Goal: Navigation & Orientation: Find specific page/section

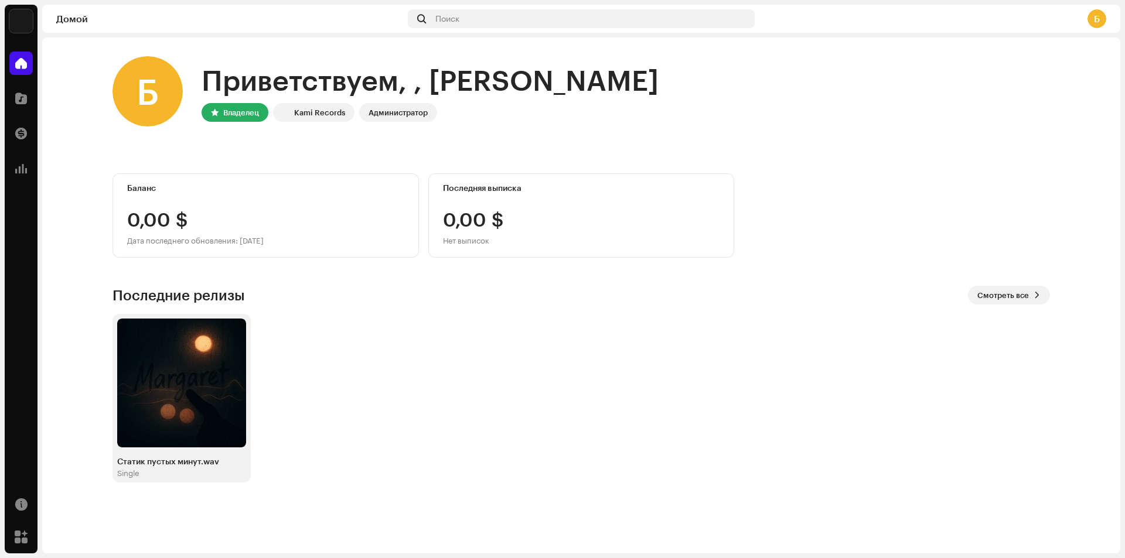
click at [15, 170] on div at bounding box center [20, 168] width 23 height 23
click at [20, 169] on span at bounding box center [21, 168] width 12 height 9
click at [22, 536] on span at bounding box center [21, 536] width 13 height 9
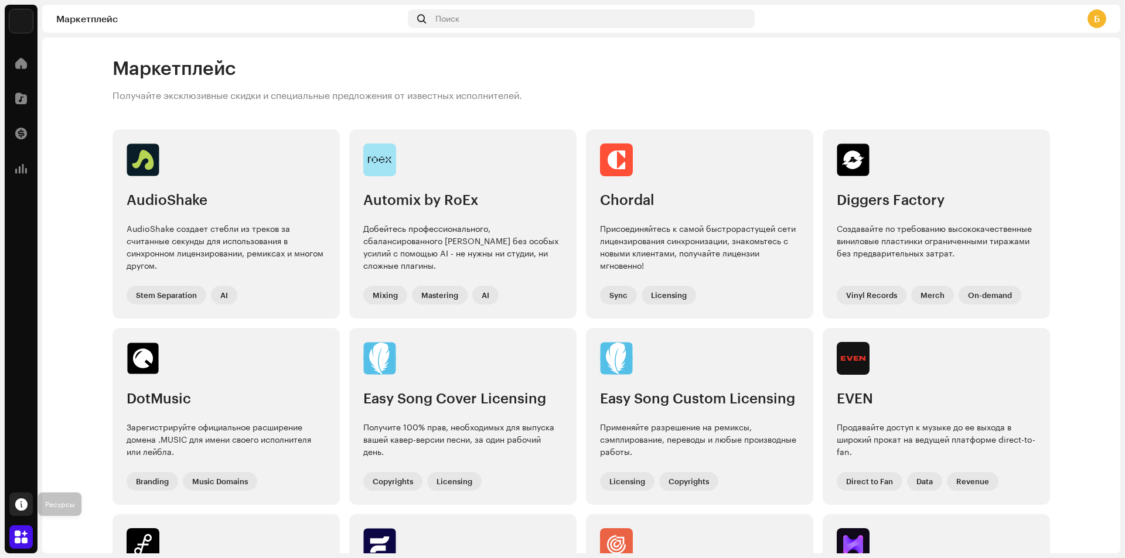
click at [28, 501] on div at bounding box center [20, 504] width 23 height 23
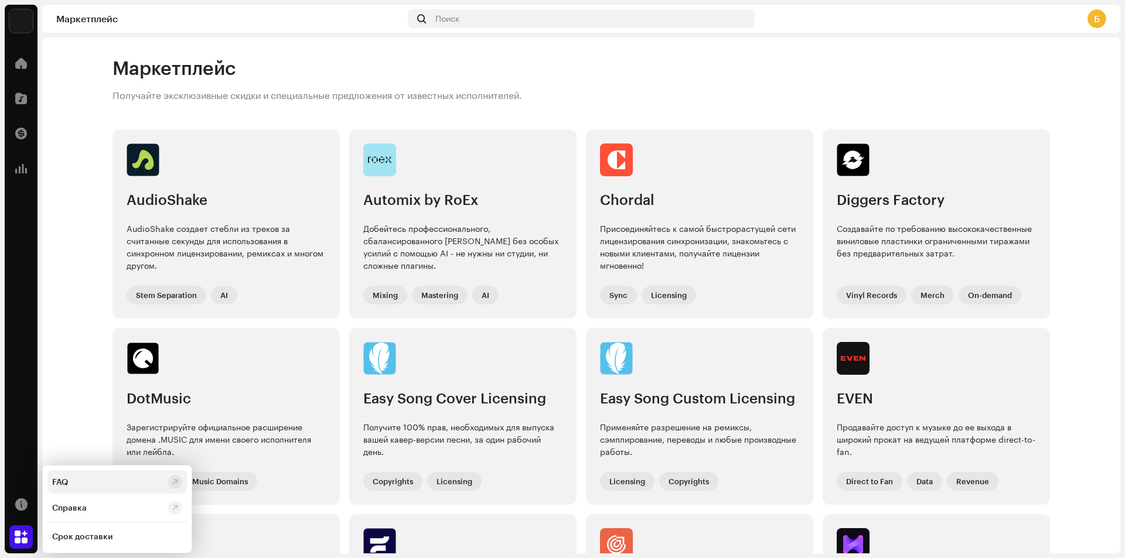
click at [84, 486] on div "FAQ" at bounding box center [107, 481] width 111 height 9
click at [21, 87] on div at bounding box center [20, 98] width 23 height 23
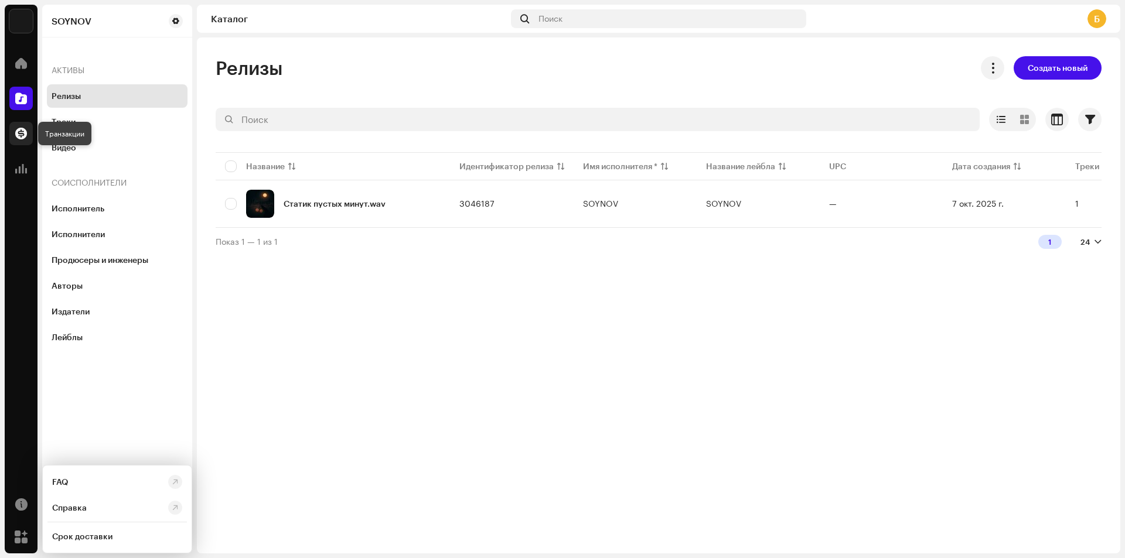
click at [16, 136] on span at bounding box center [21, 133] width 12 height 9
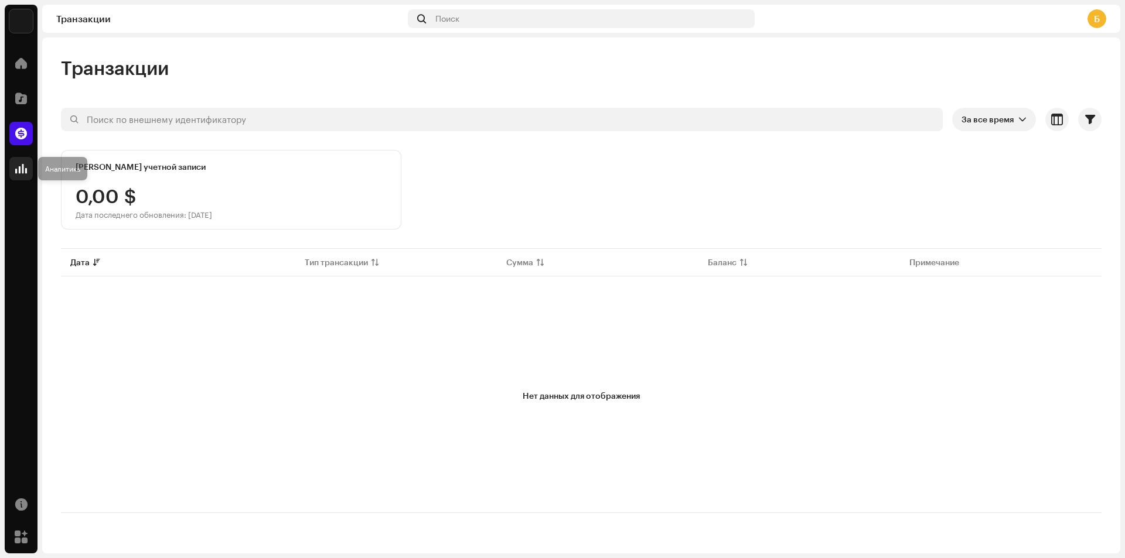
click at [27, 163] on div at bounding box center [20, 168] width 23 height 23
click at [25, 64] on span at bounding box center [21, 63] width 12 height 9
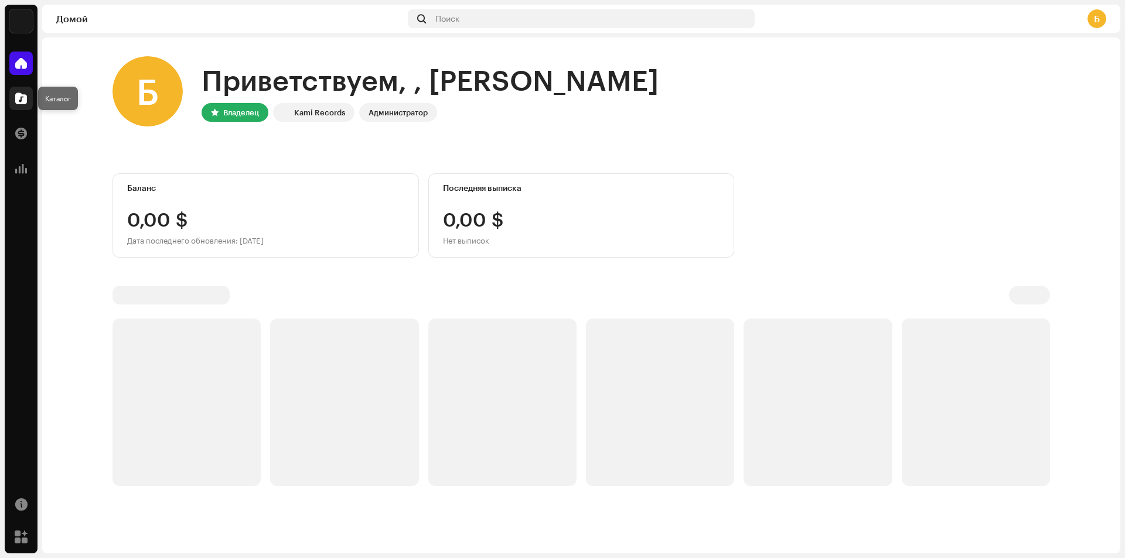
click at [26, 100] on span at bounding box center [21, 98] width 12 height 9
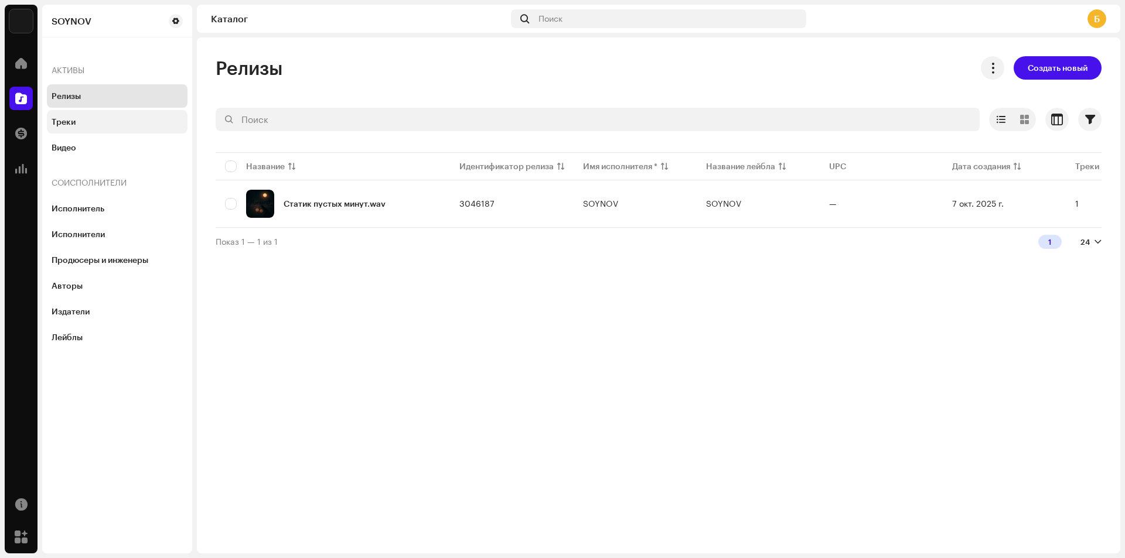
click at [76, 122] on div "Треки" at bounding box center [117, 121] width 131 height 9
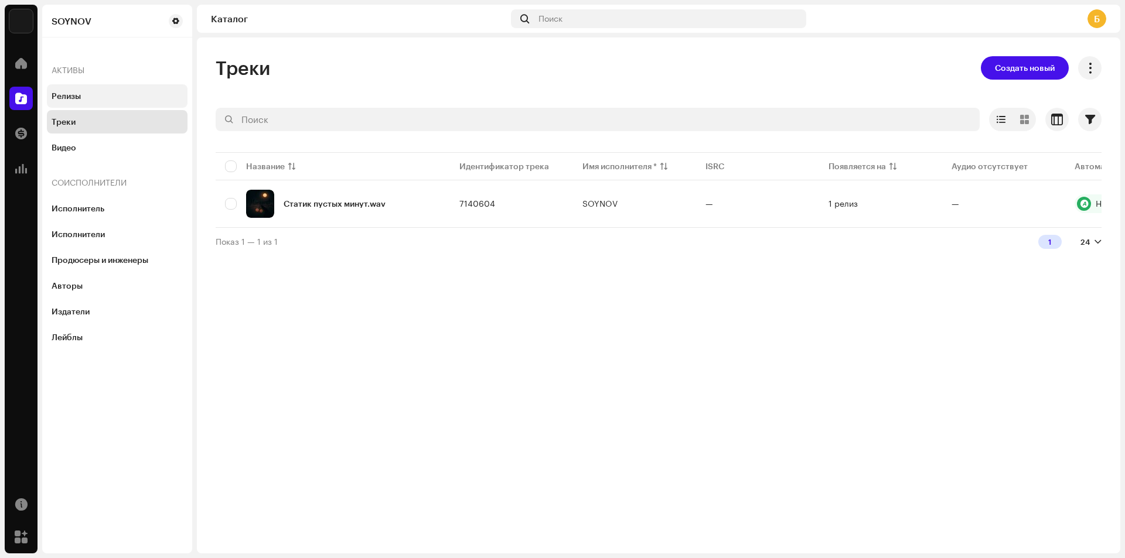
click at [117, 100] on div "Релизы" at bounding box center [117, 95] width 131 height 9
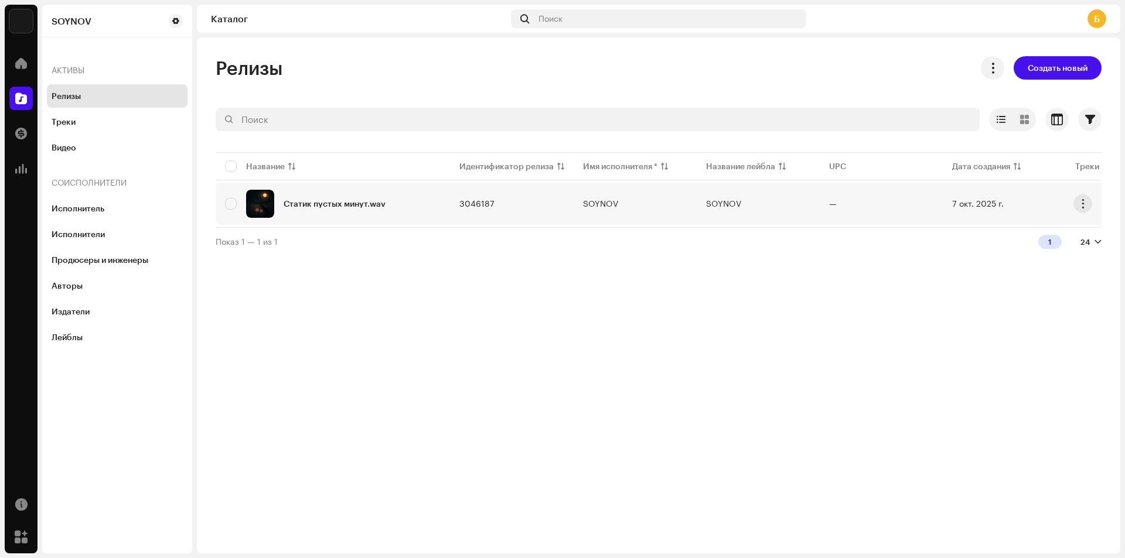
click at [330, 195] on div "Статик пустых минут.wav" at bounding box center [333, 204] width 216 height 28
